Goal: Transaction & Acquisition: Obtain resource

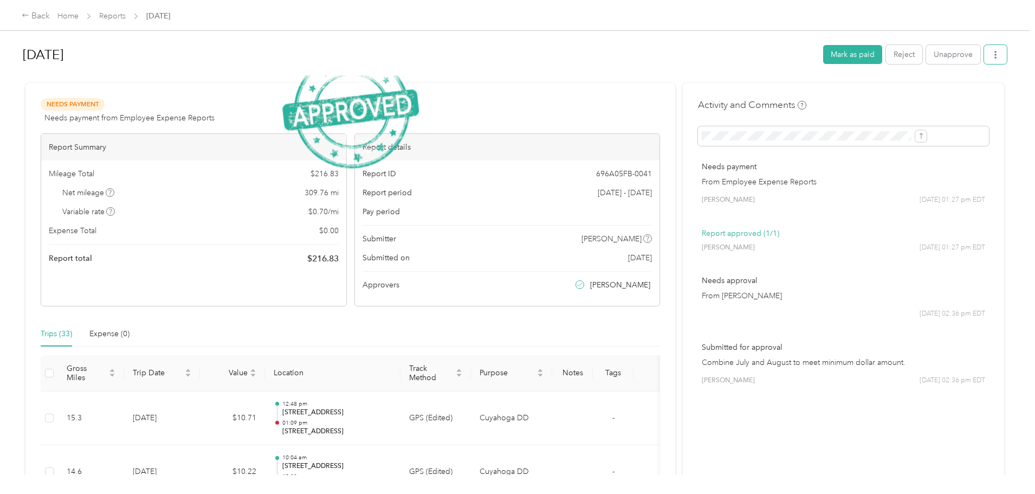
click at [984, 54] on button "button" at bounding box center [995, 54] width 23 height 19
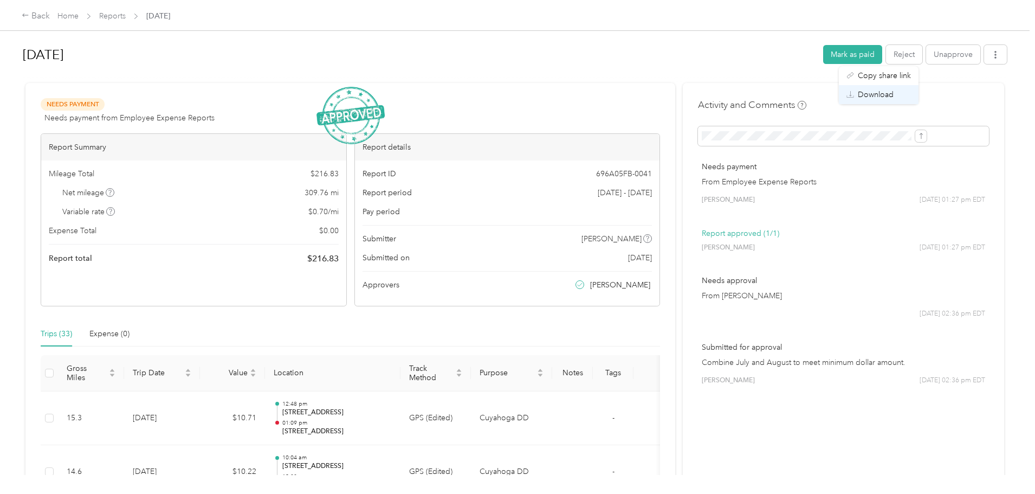
click at [887, 97] on span "Download" at bounding box center [876, 94] width 36 height 11
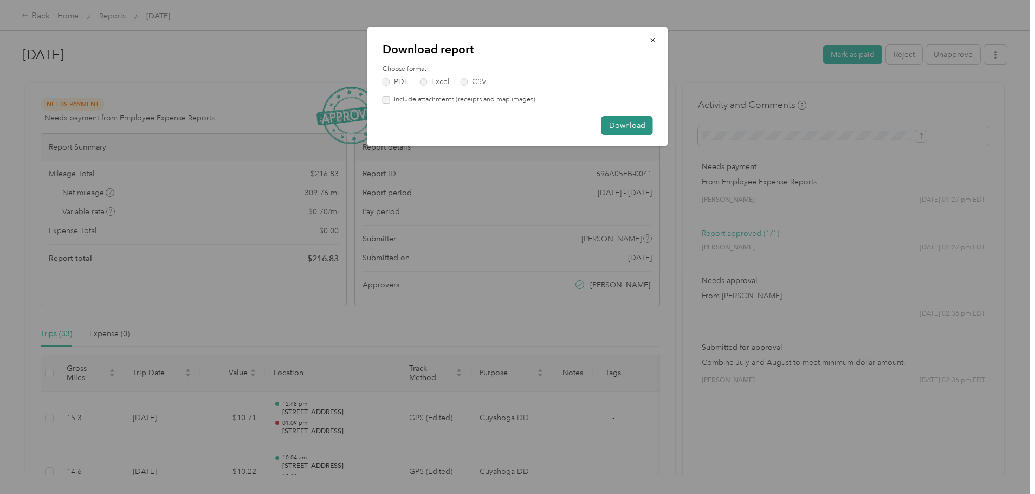
click at [625, 130] on button "Download" at bounding box center [626, 125] width 51 height 19
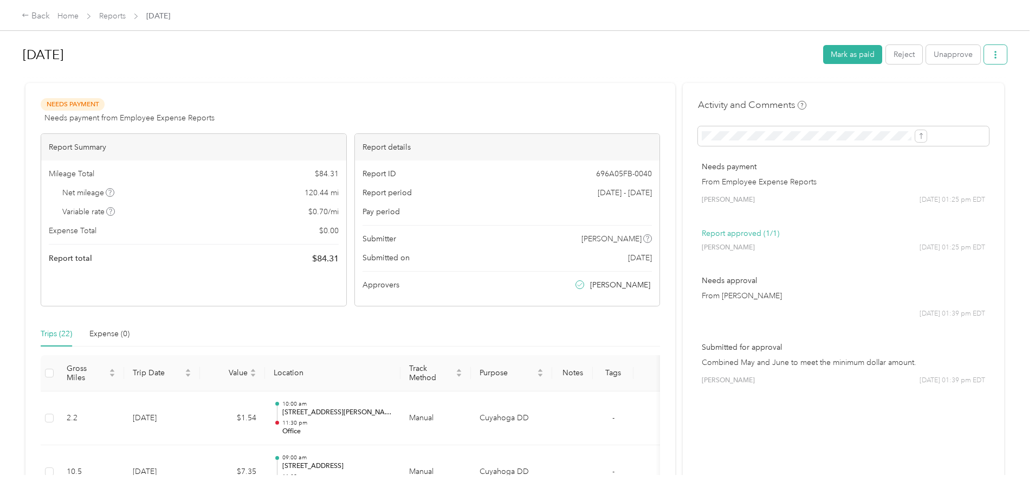
click at [991, 57] on icon "button" at bounding box center [995, 55] width 8 height 8
click at [891, 93] on span "Download" at bounding box center [876, 94] width 36 height 11
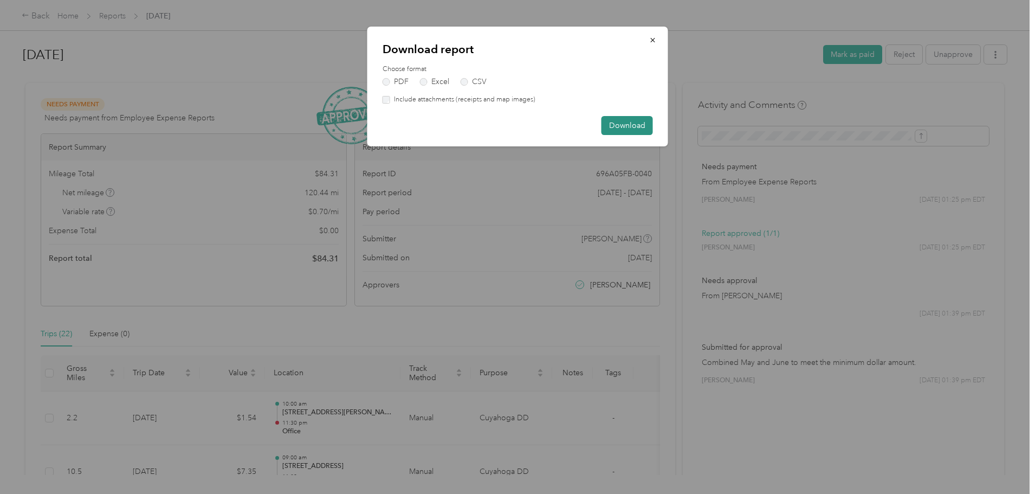
click at [633, 124] on button "Download" at bounding box center [626, 125] width 51 height 19
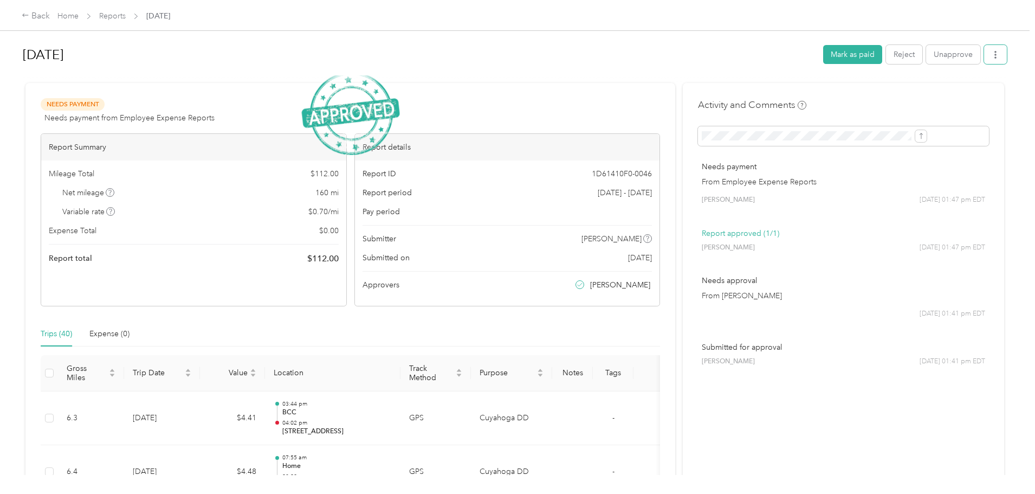
click at [984, 56] on button "button" at bounding box center [995, 54] width 23 height 19
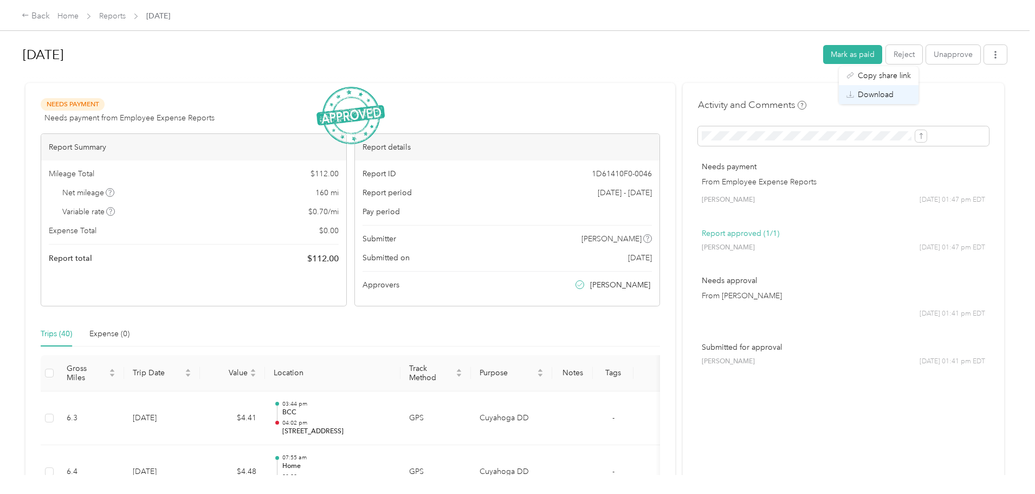
click at [875, 98] on span "Download" at bounding box center [876, 94] width 36 height 11
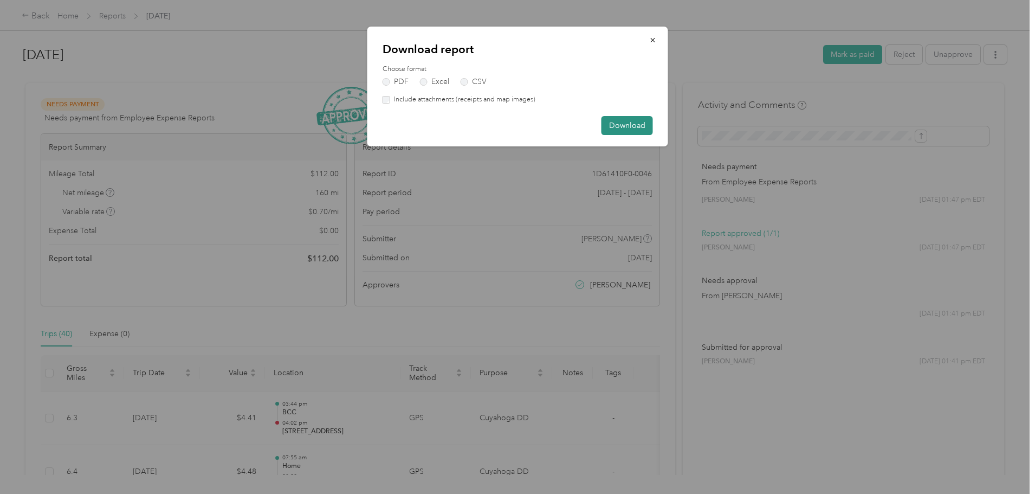
click at [616, 128] on button "Download" at bounding box center [626, 125] width 51 height 19
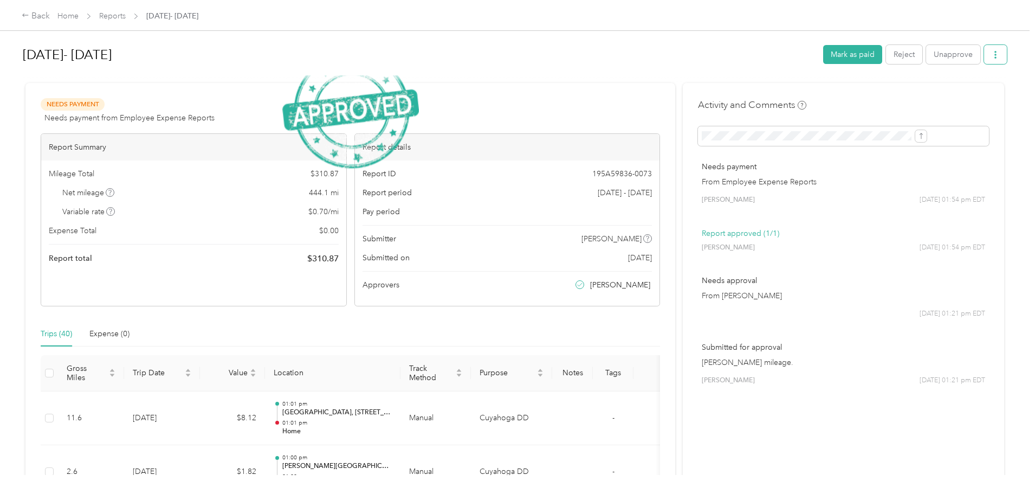
click at [984, 49] on button "button" at bounding box center [995, 54] width 23 height 19
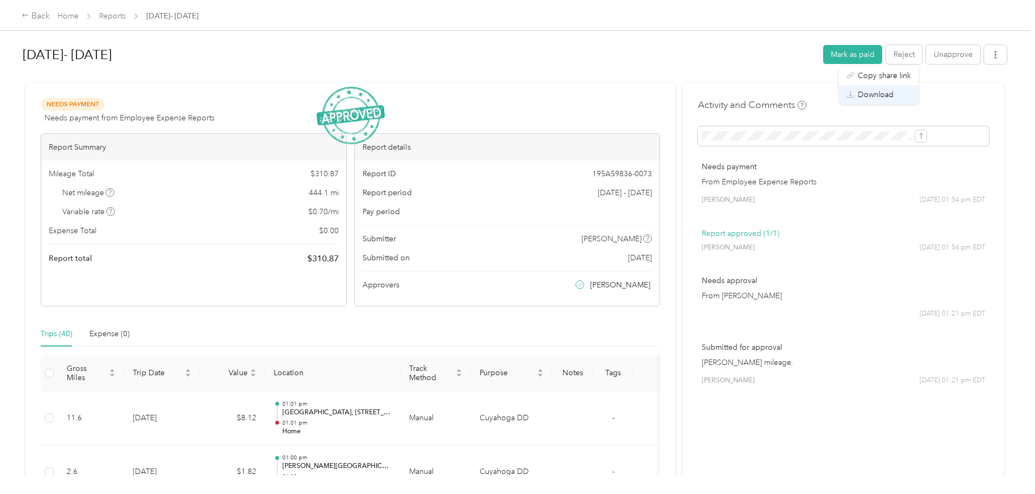
click at [872, 93] on span "Download" at bounding box center [876, 94] width 36 height 11
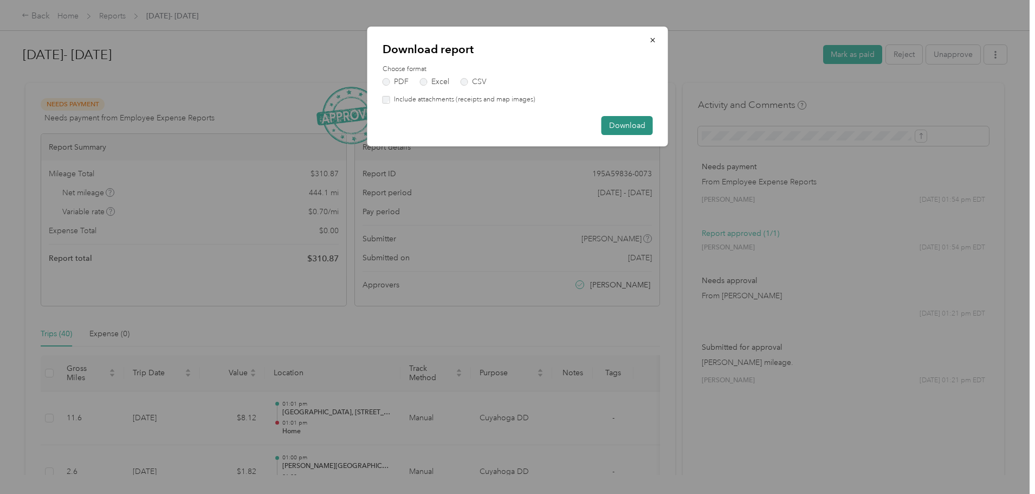
click at [616, 121] on button "Download" at bounding box center [626, 125] width 51 height 19
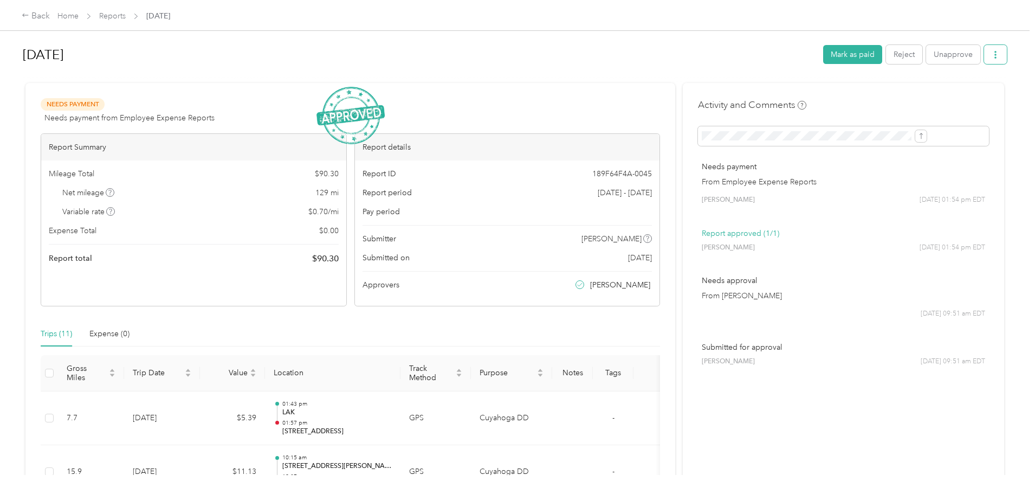
click at [984, 52] on button "button" at bounding box center [995, 54] width 23 height 19
click at [898, 91] on div "Download" at bounding box center [878, 94] width 64 height 11
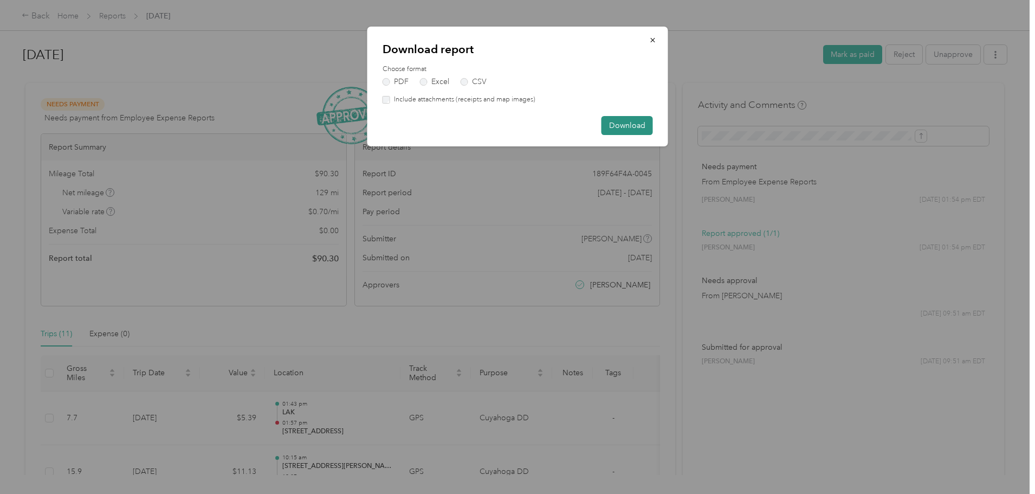
click at [621, 125] on button "Download" at bounding box center [626, 125] width 51 height 19
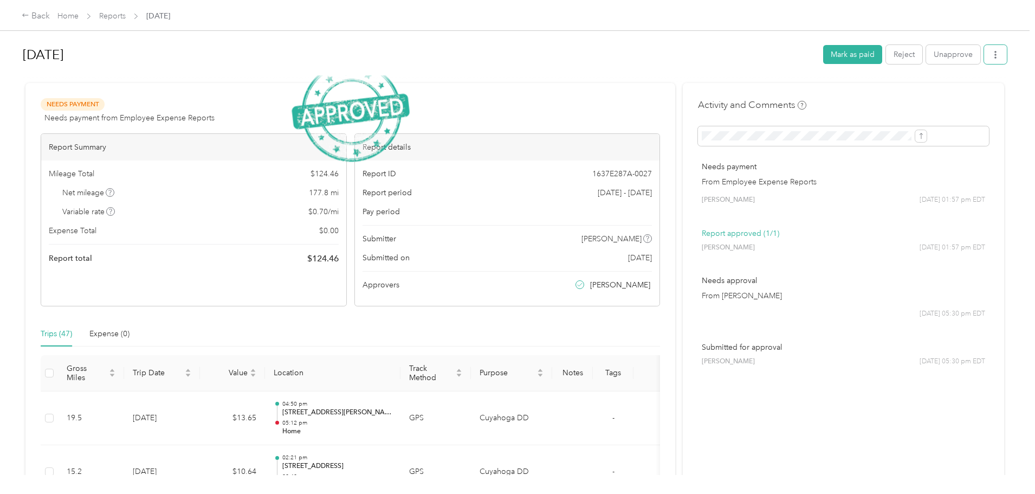
click at [984, 52] on button "button" at bounding box center [995, 54] width 23 height 19
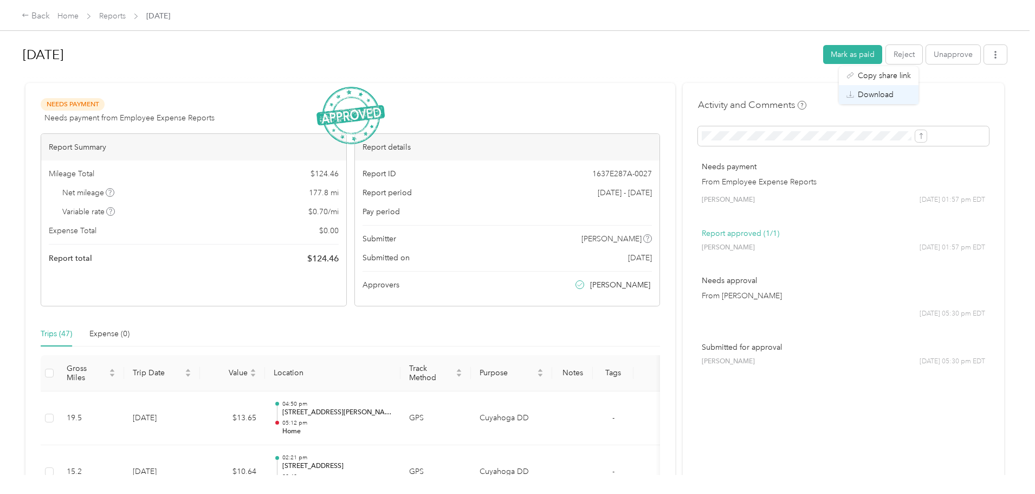
click at [887, 92] on span "Download" at bounding box center [876, 94] width 36 height 11
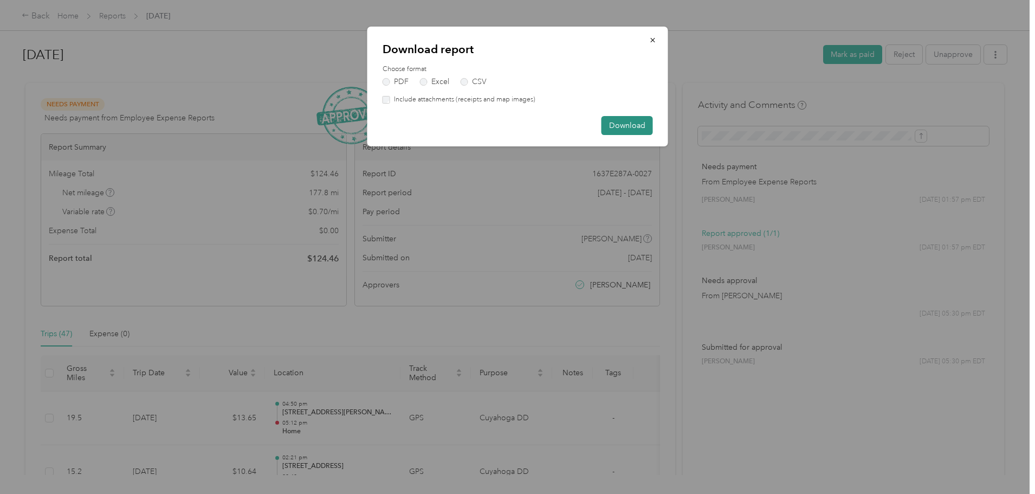
click at [627, 121] on button "Download" at bounding box center [626, 125] width 51 height 19
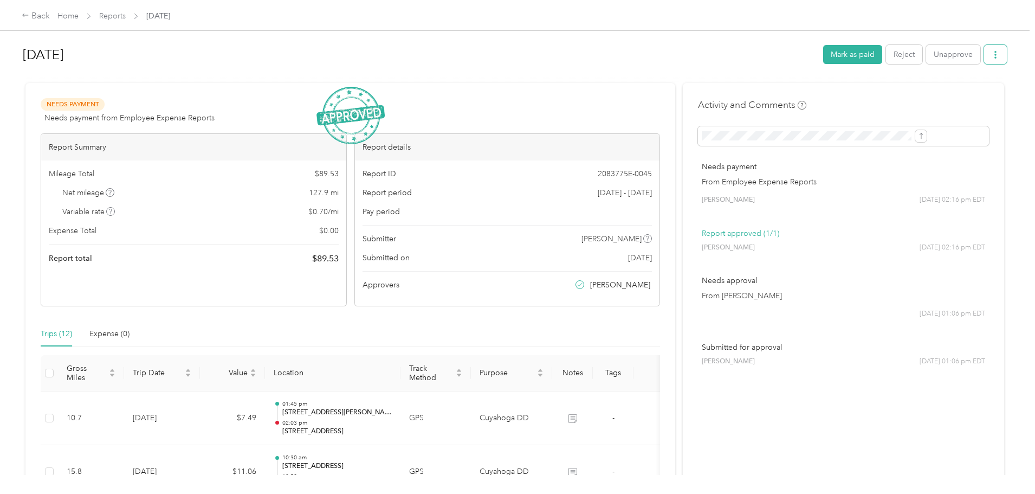
click at [984, 55] on button "button" at bounding box center [995, 54] width 23 height 19
click at [857, 93] on div "Download" at bounding box center [878, 94] width 64 height 11
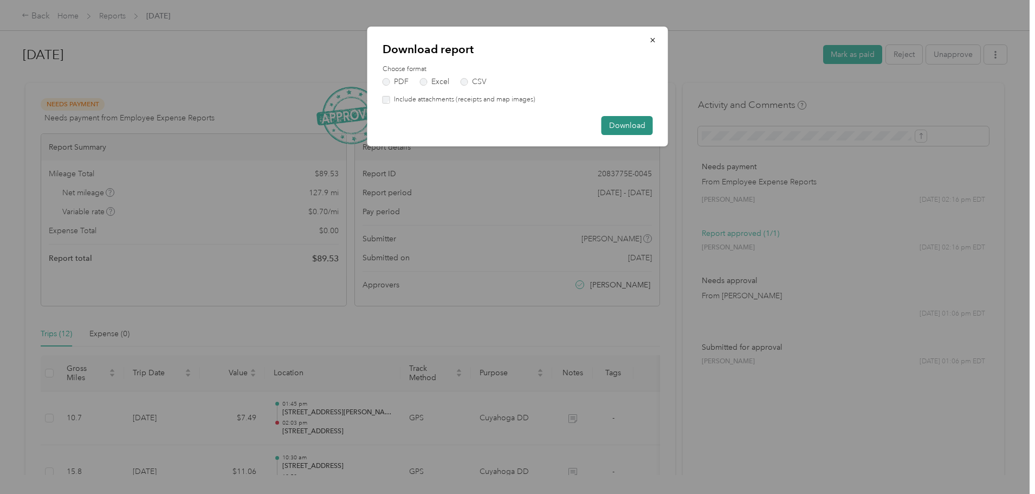
click at [630, 132] on button "Download" at bounding box center [626, 125] width 51 height 19
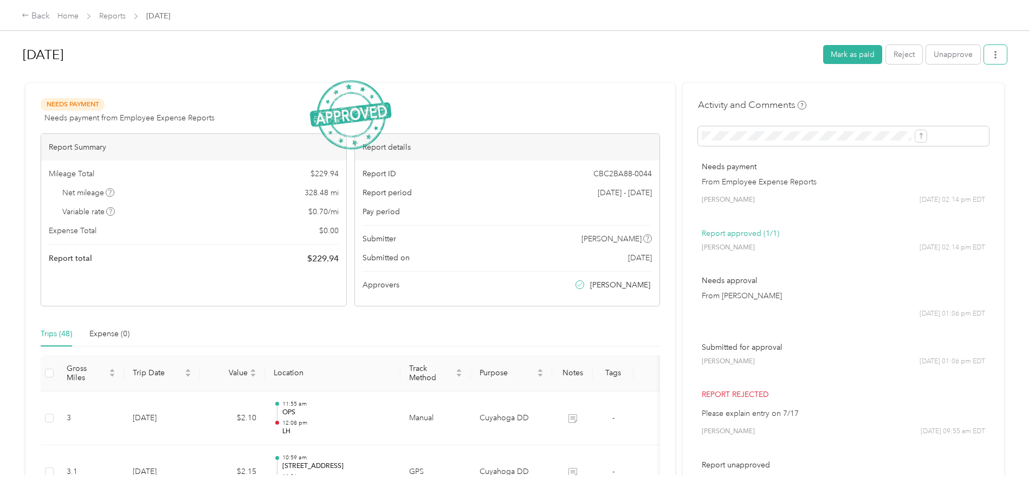
click at [984, 53] on button "button" at bounding box center [995, 54] width 23 height 19
click at [894, 89] on div "Download" at bounding box center [878, 94] width 64 height 11
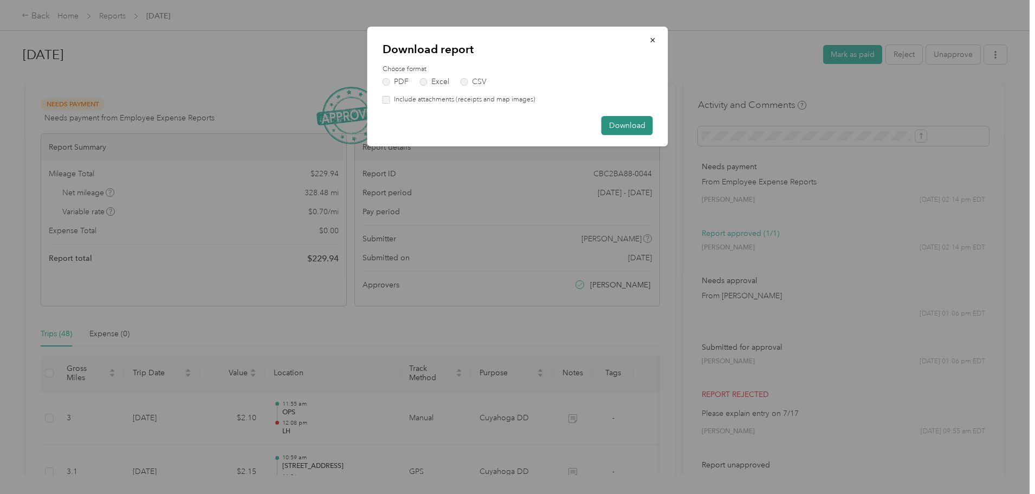
click at [640, 124] on button "Download" at bounding box center [626, 125] width 51 height 19
